Goal: Find specific page/section: Find specific page/section

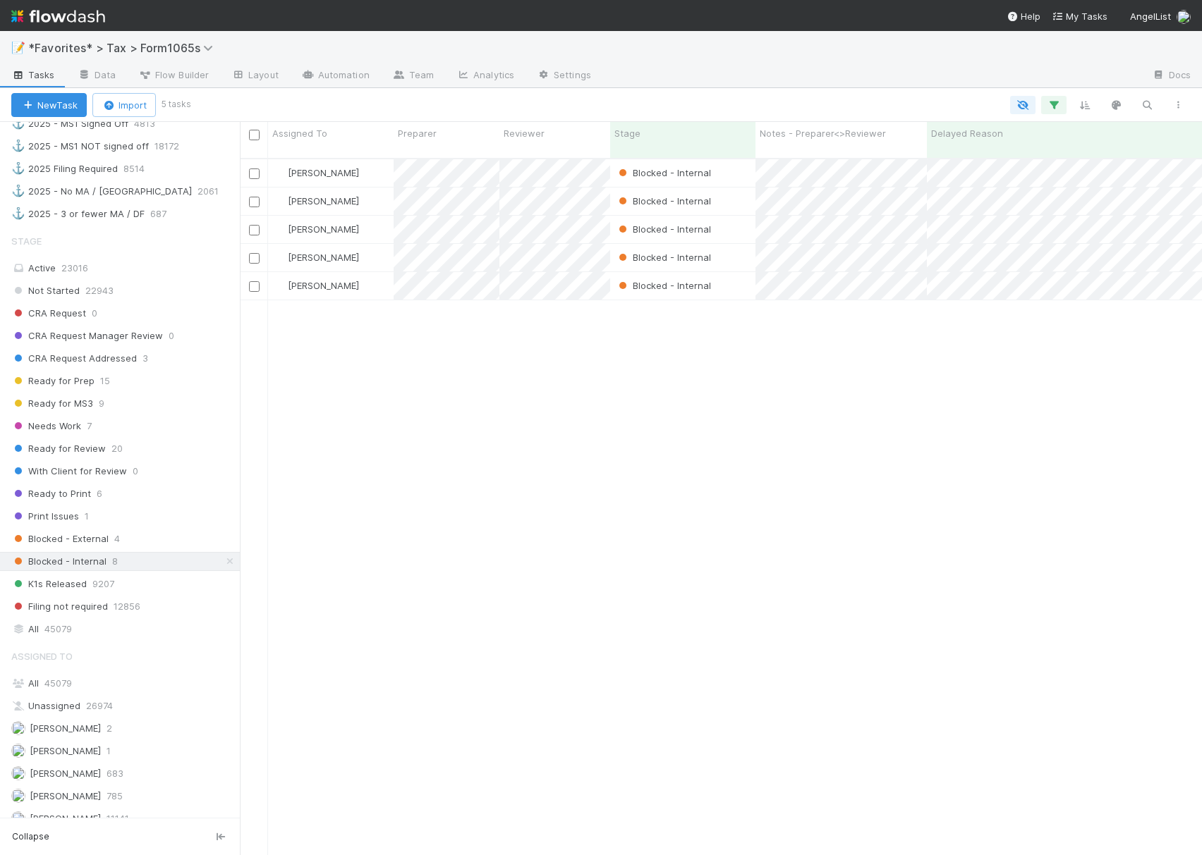
scroll to position [940, 0]
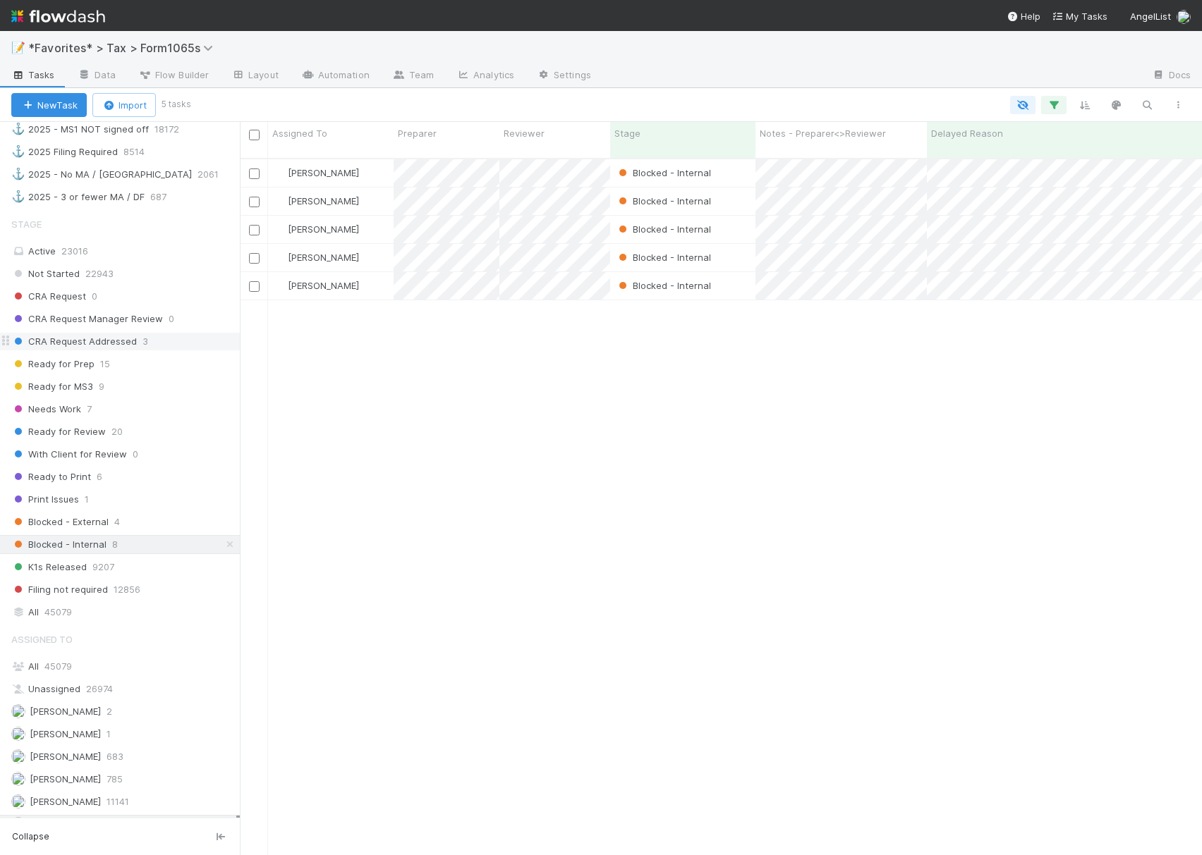
click at [147, 260] on div "Active 23016" at bounding box center [123, 252] width 225 height 18
click at [61, 257] on span "23016" at bounding box center [74, 250] width 27 height 11
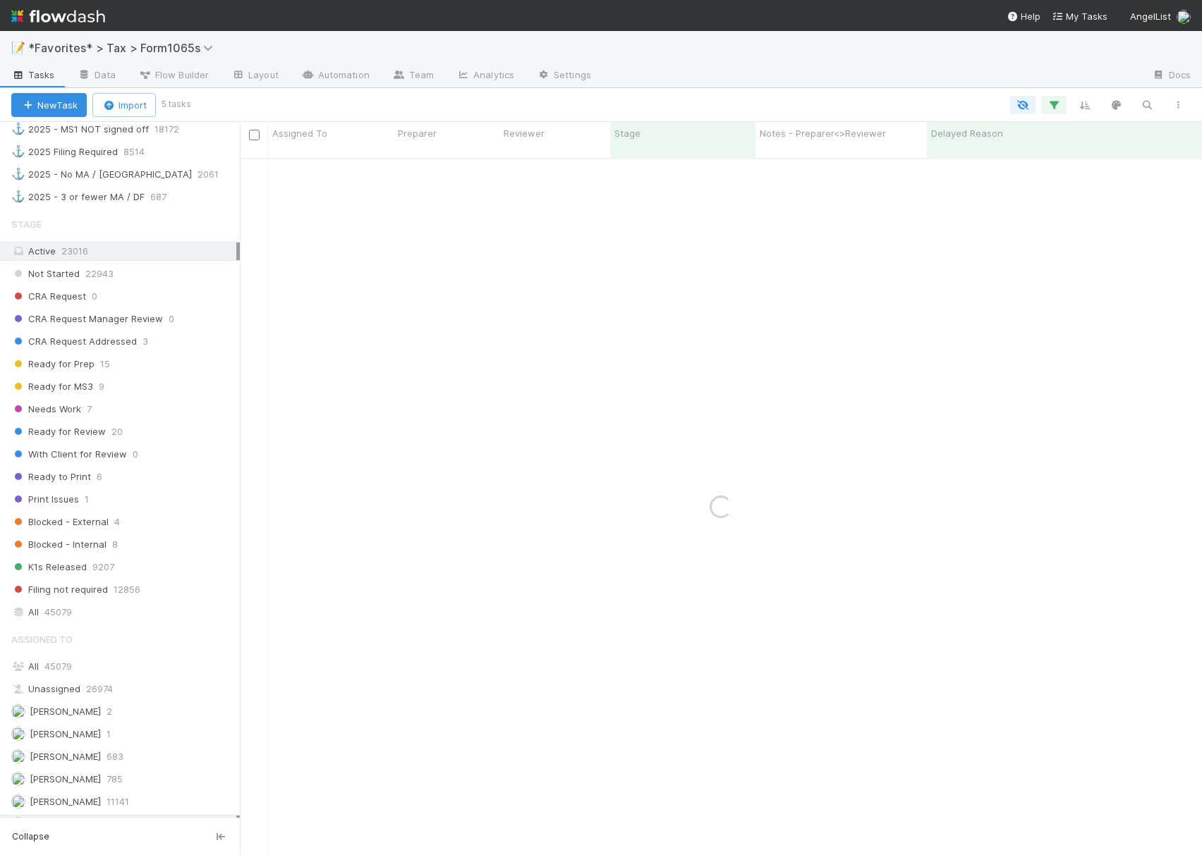
click at [91, 260] on div "Active 23016" at bounding box center [123, 252] width 225 height 18
click at [90, 676] on div "All 45079" at bounding box center [123, 667] width 225 height 18
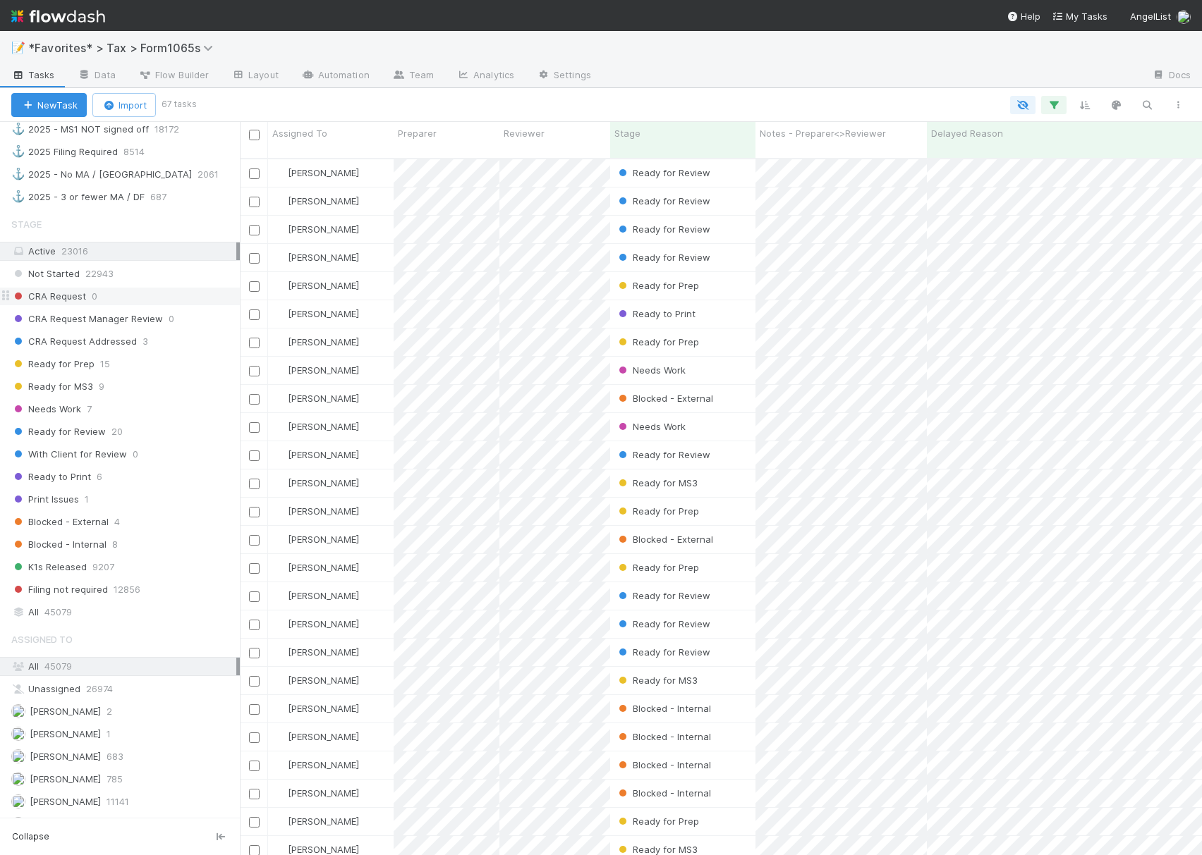
scroll to position [694, 948]
click at [1144, 110] on icon "button" at bounding box center [1147, 105] width 14 height 13
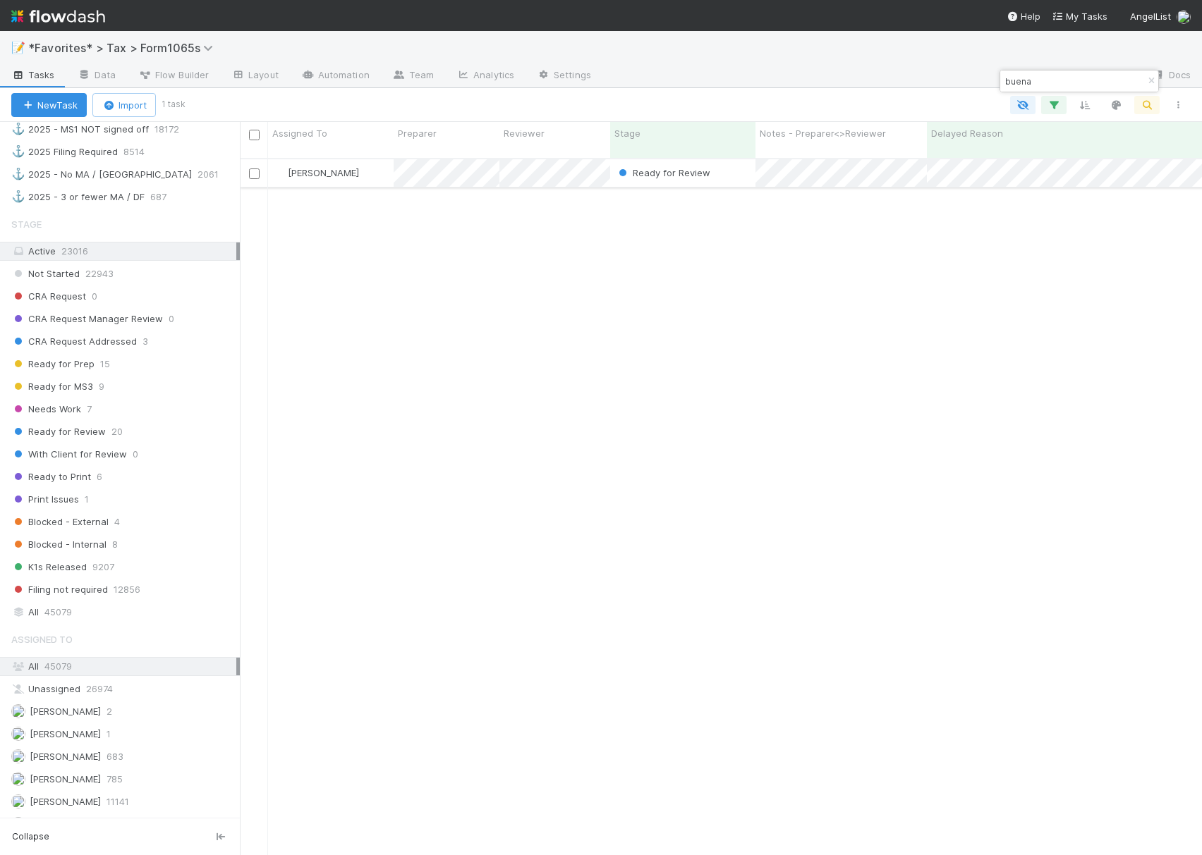
type input "buena"
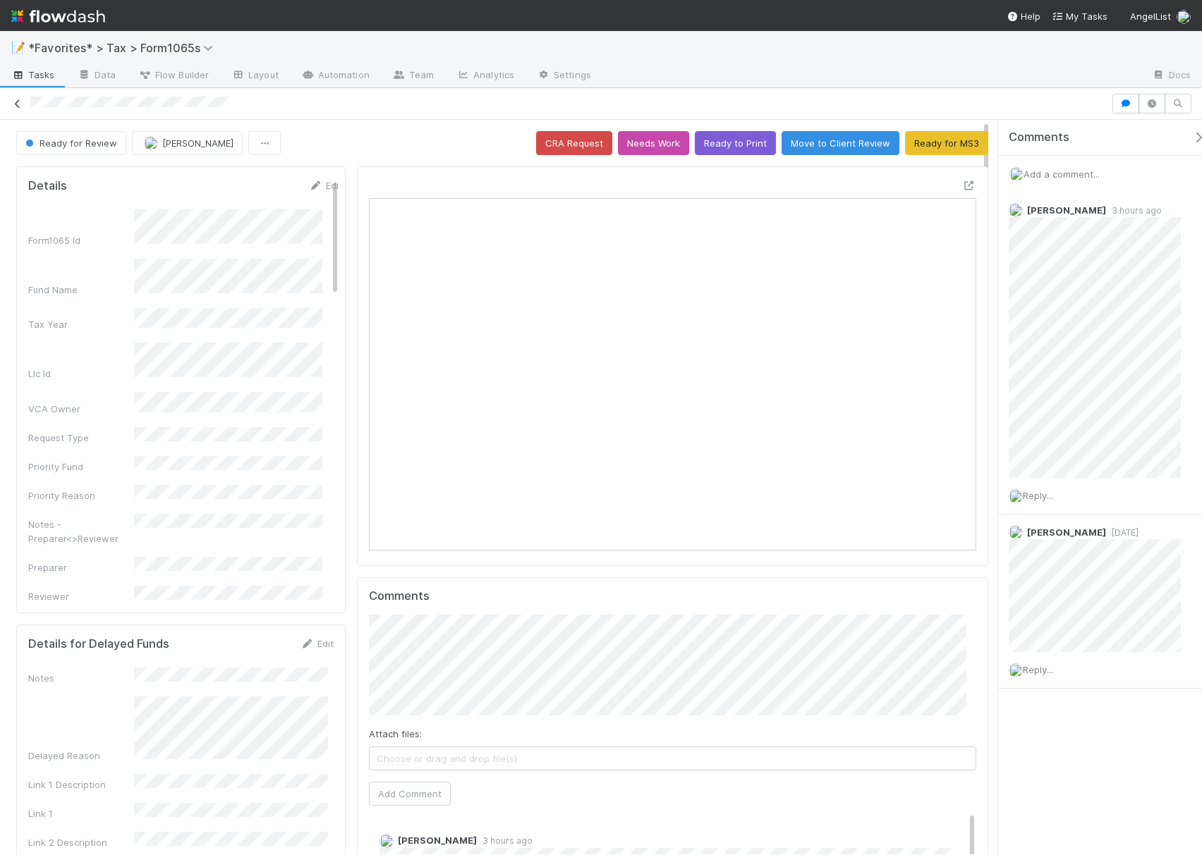
click at [18, 102] on icon at bounding box center [18, 103] width 14 height 9
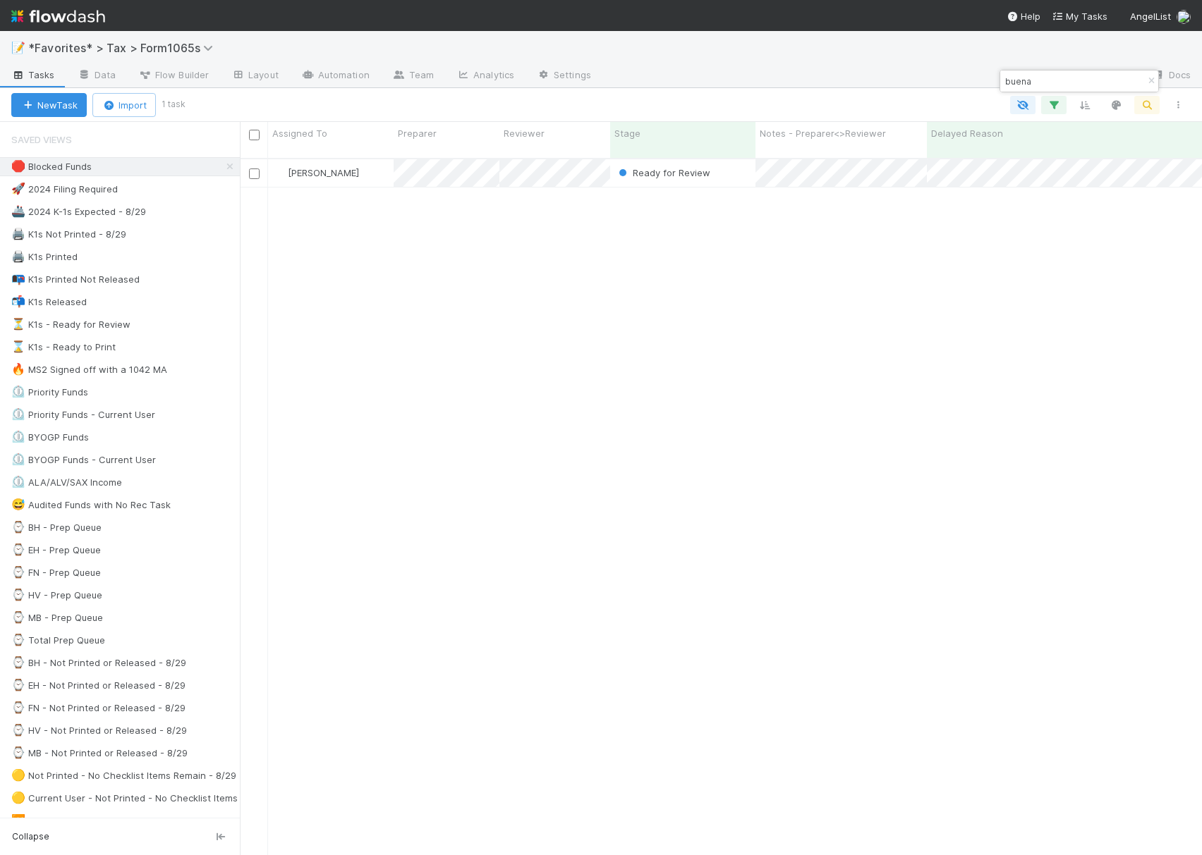
scroll to position [694, 948]
click at [66, 8] on img at bounding box center [58, 16] width 94 height 24
